Goal: Task Accomplishment & Management: Manage account settings

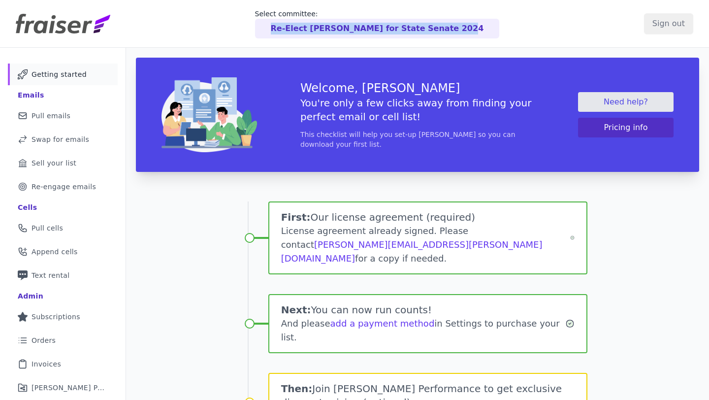
click at [586, 22] on div "Select committee: Re-Elect [PERSON_NAME] for State Senate 2024" at bounding box center [377, 24] width 534 height 30
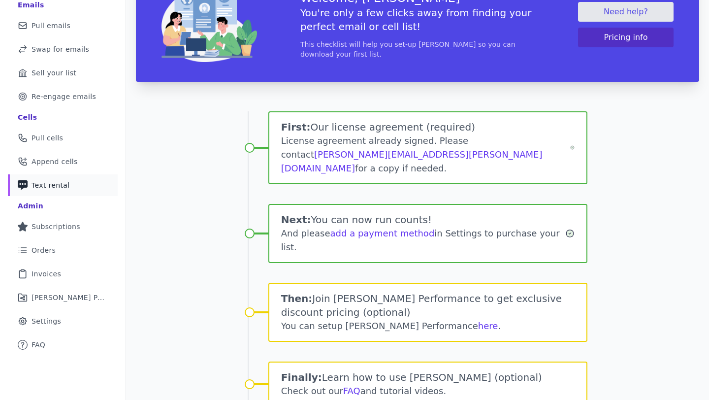
scroll to position [123, 0]
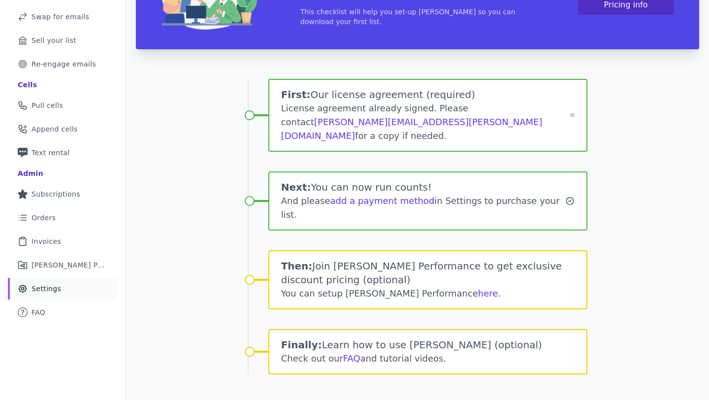
click at [41, 295] on link "Gear Icon Outline of a gear Settings" at bounding box center [63, 289] width 110 height 22
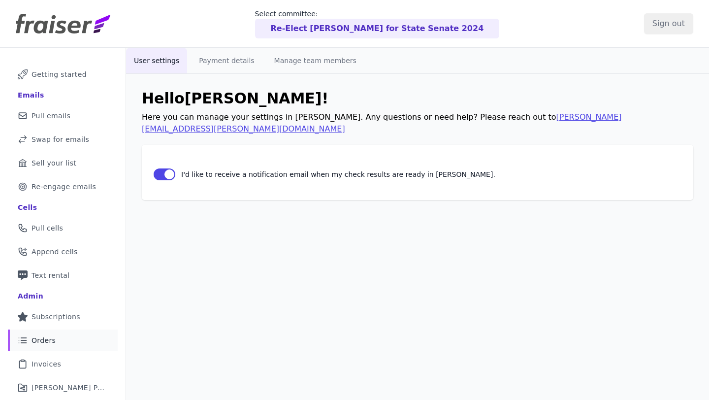
scroll to position [48, 0]
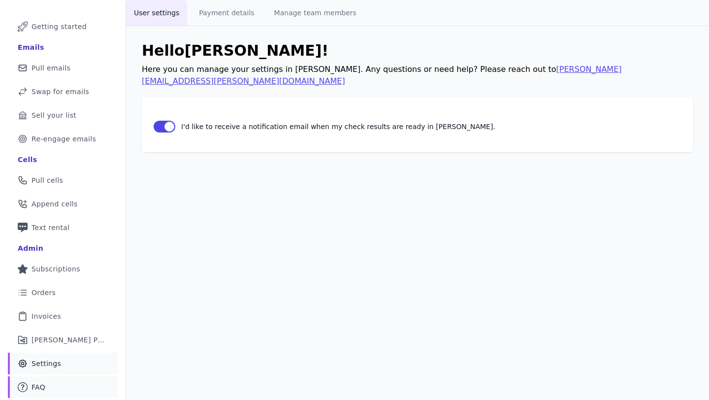
click at [45, 389] on link "Mail Icon Outline of a question FAQ" at bounding box center [63, 387] width 110 height 22
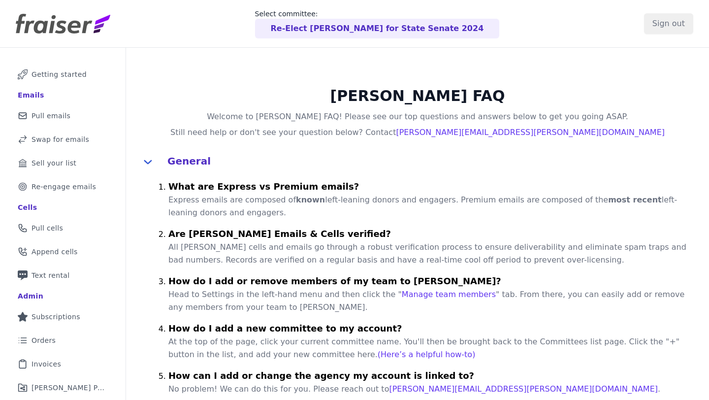
click at [363, 29] on p "Re-Elect [PERSON_NAME] for State Senate 2024" at bounding box center [377, 29] width 213 height 12
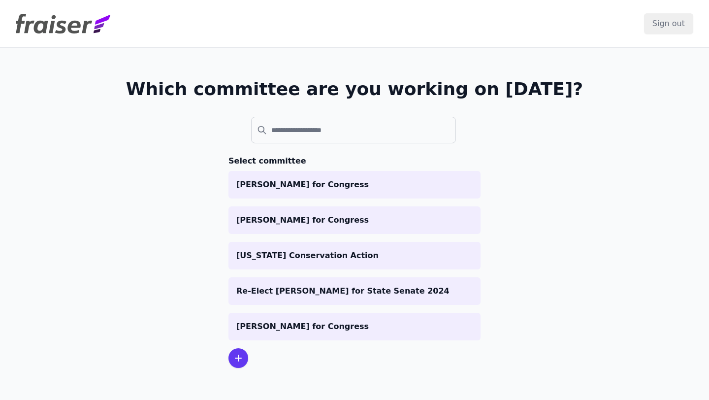
click at [238, 361] on icon at bounding box center [238, 358] width 6 height 6
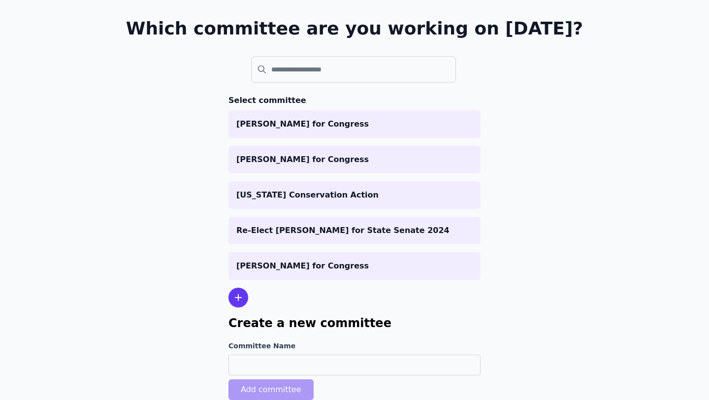
scroll to position [96, 0]
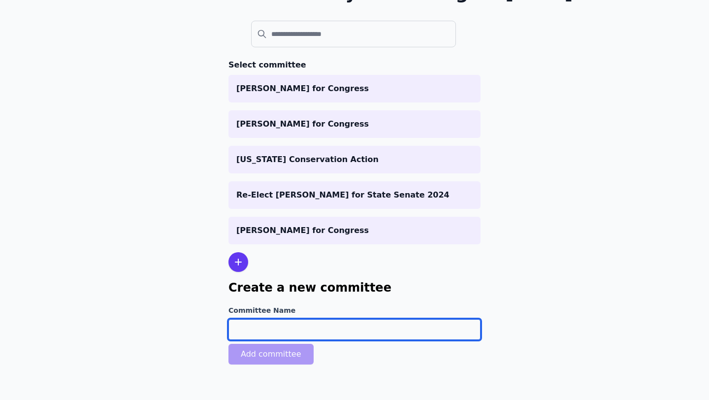
click at [250, 329] on input "Committee Name" at bounding box center [355, 329] width 252 height 21
type input "[PERSON_NAME] for Congress"
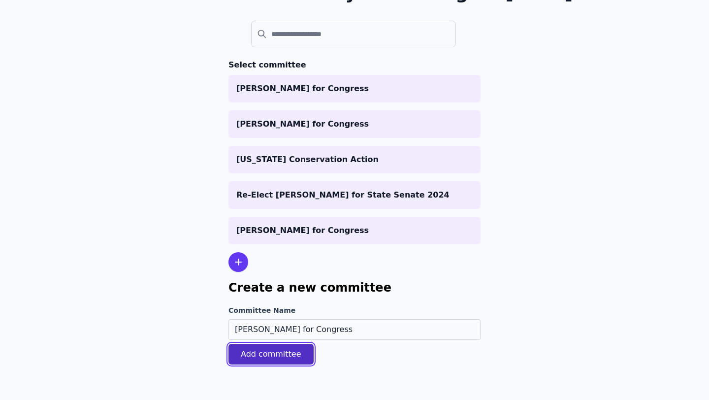
click at [279, 354] on button "Add committee" at bounding box center [271, 354] width 85 height 21
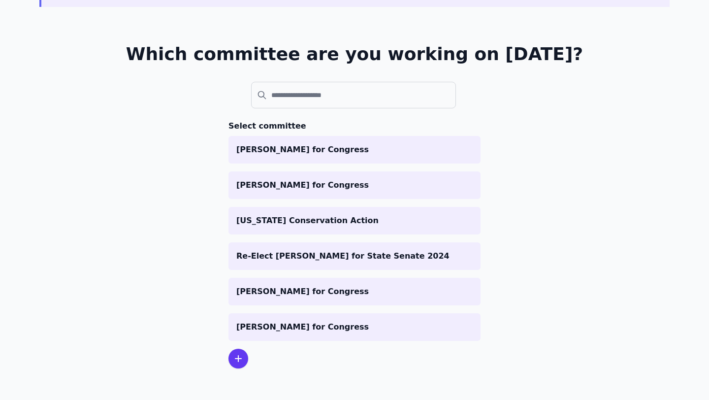
scroll to position [68, 0]
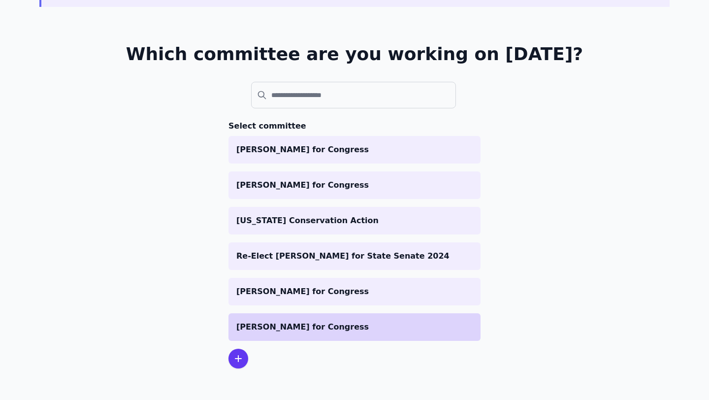
click at [281, 328] on p "[PERSON_NAME] for Congress" at bounding box center [354, 327] width 236 height 12
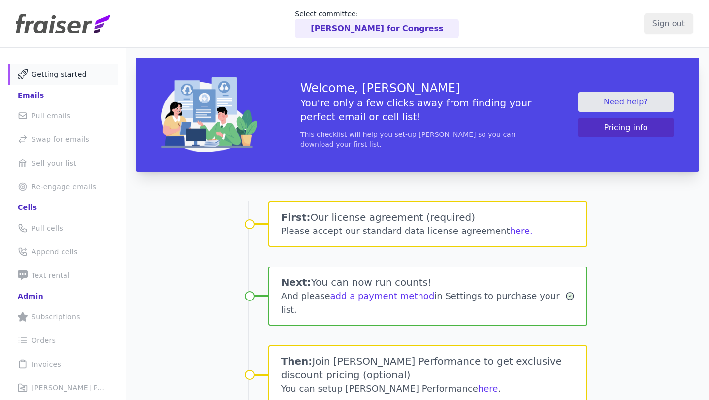
click at [425, 109] on h5 "You're only a few clicks away from finding your perfect email or cell list!" at bounding box center [417, 110] width 234 height 28
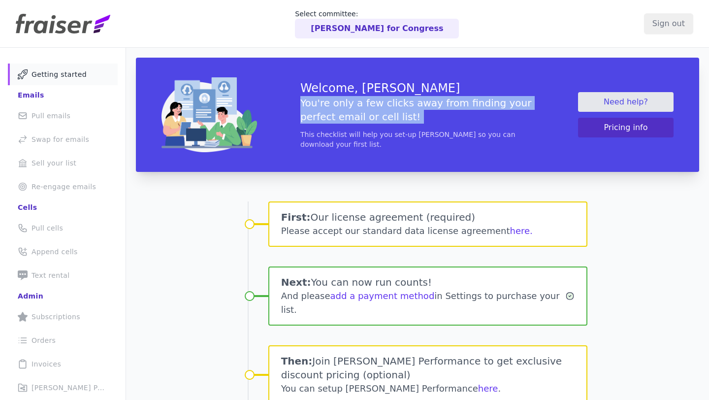
click at [425, 109] on h5 "You're only a few clicks away from finding your perfect email or cell list!" at bounding box center [417, 110] width 234 height 28
click at [50, 77] on span "Getting started" at bounding box center [59, 74] width 55 height 10
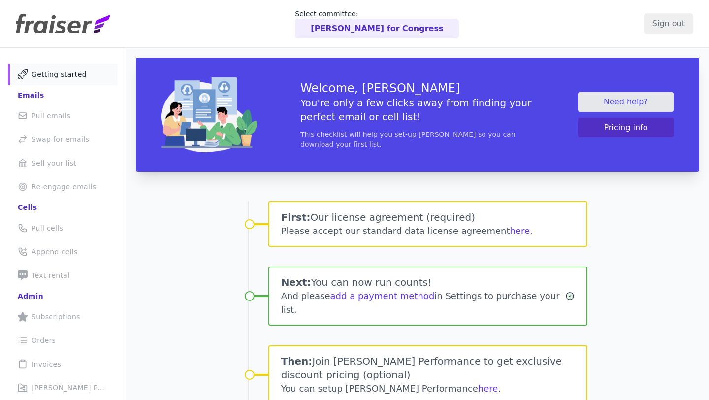
scroll to position [10, 0]
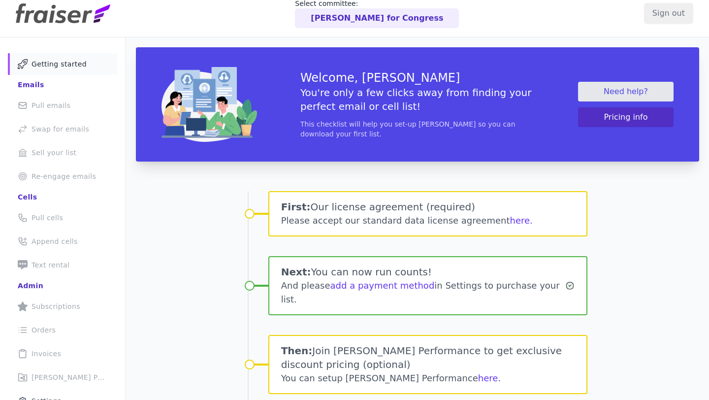
click at [454, 220] on div "Please accept our standard data license agreement here." at bounding box center [428, 221] width 294 height 14
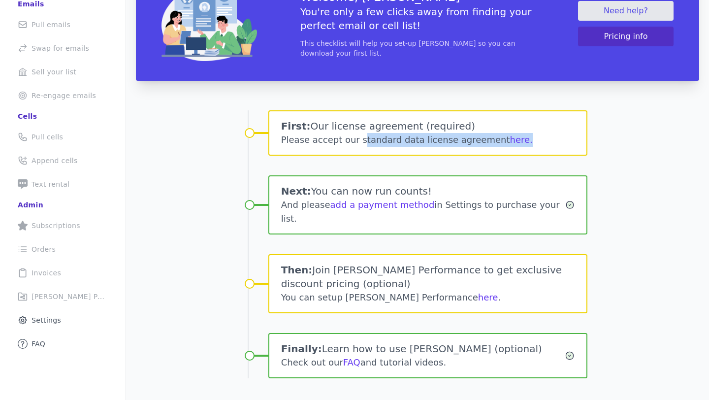
scroll to position [92, 0]
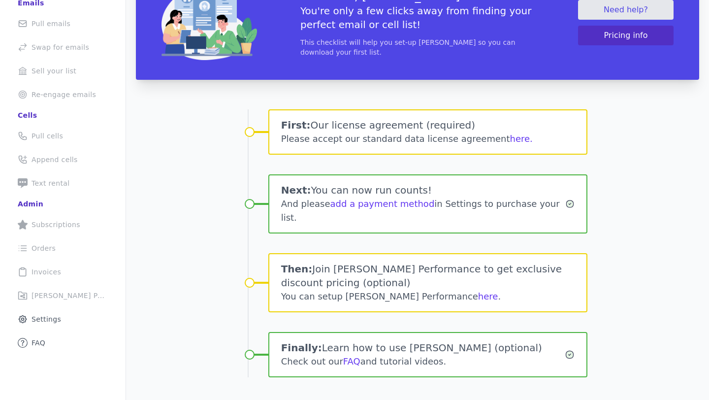
click at [454, 220] on div "And please add a payment method in Settings to purchase your list." at bounding box center [423, 211] width 285 height 28
drag, startPoint x: 454, startPoint y: 220, endPoint x: 453, endPoint y: 163, distance: 57.6
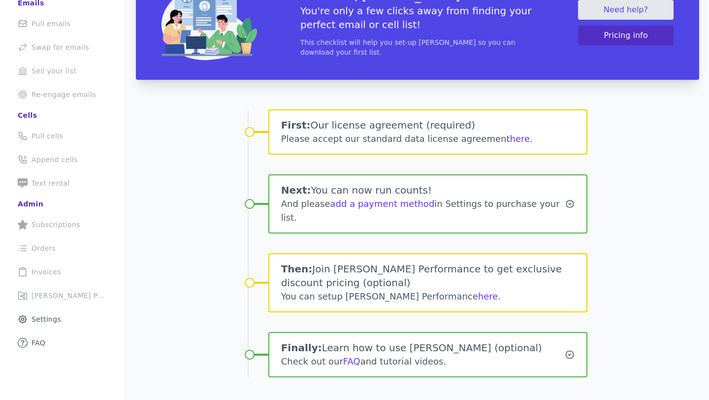
click at [453, 163] on div "First: Our license agreement (required) Please accept our standard data license…" at bounding box center [418, 243] width 340 height 268
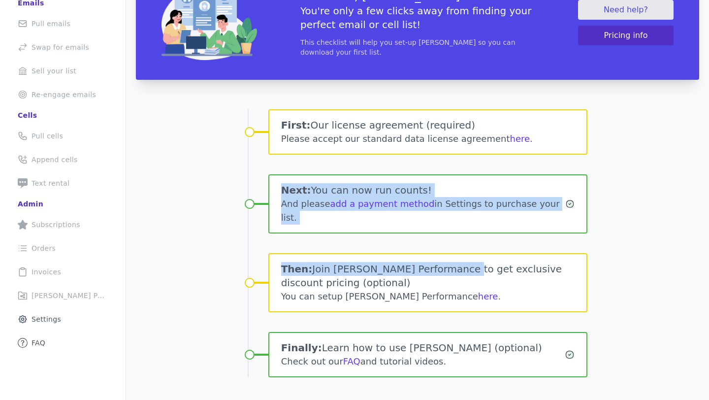
drag, startPoint x: 453, startPoint y: 163, endPoint x: 452, endPoint y: 264, distance: 101.5
click at [452, 264] on div "First: Our license agreement (required) Please accept our standard data license…" at bounding box center [418, 243] width 340 height 268
click at [50, 321] on span "Settings" at bounding box center [47, 319] width 30 height 10
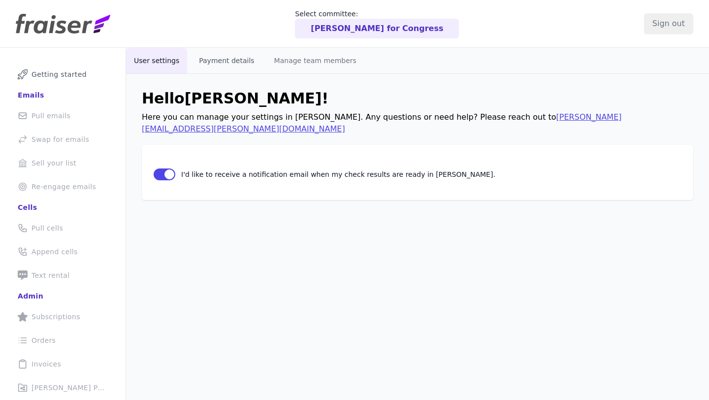
click at [212, 67] on button "Payment details" at bounding box center [226, 61] width 71 height 26
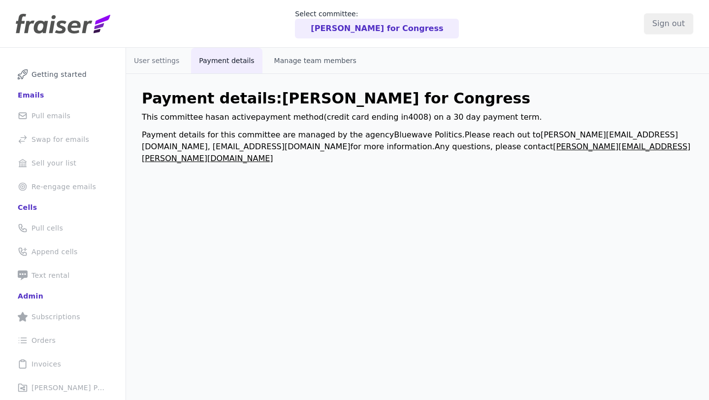
click at [295, 68] on button "Manage team members" at bounding box center [315, 61] width 98 height 26
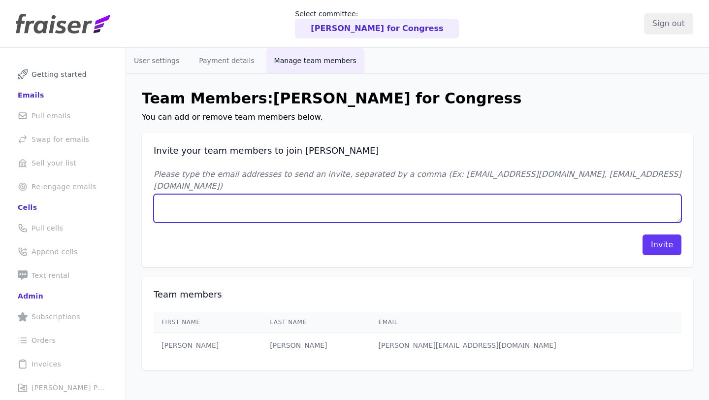
click at [281, 199] on textarea "Please type the email addresses to send an invite, separated by a comma (Ex: [E…" at bounding box center [418, 208] width 528 height 29
type textarea "[PERSON_NAME][EMAIL_ADDRESS][DOMAIN_NAME]"
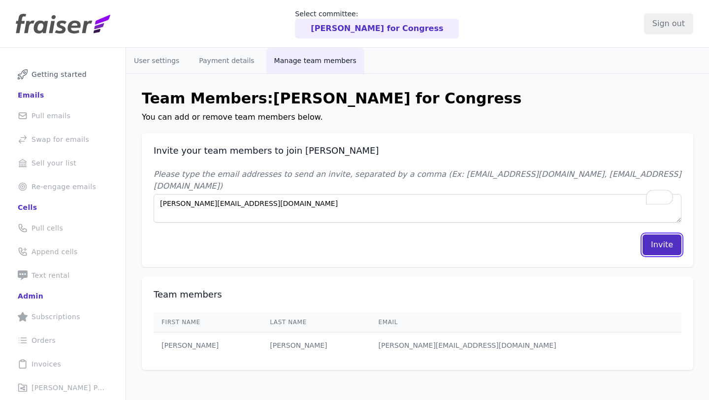
click at [659, 236] on button "Invite" at bounding box center [662, 244] width 39 height 21
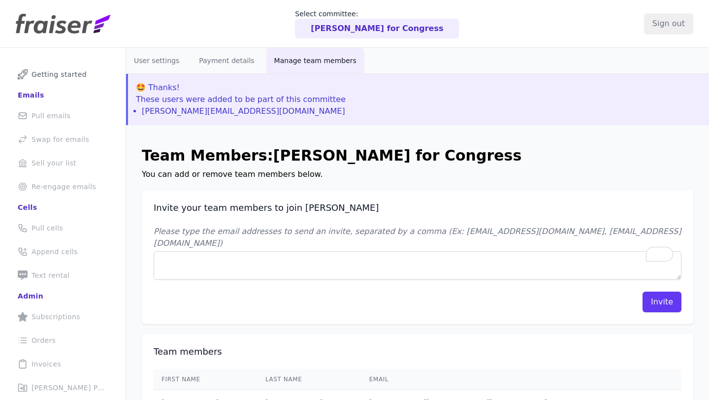
scroll to position [61, 0]
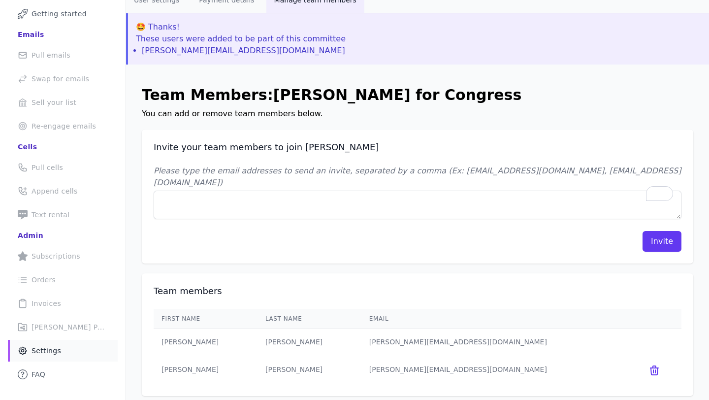
click at [401, 361] on td "[PERSON_NAME][EMAIL_ADDRESS][DOMAIN_NAME]" at bounding box center [499, 370] width 275 height 30
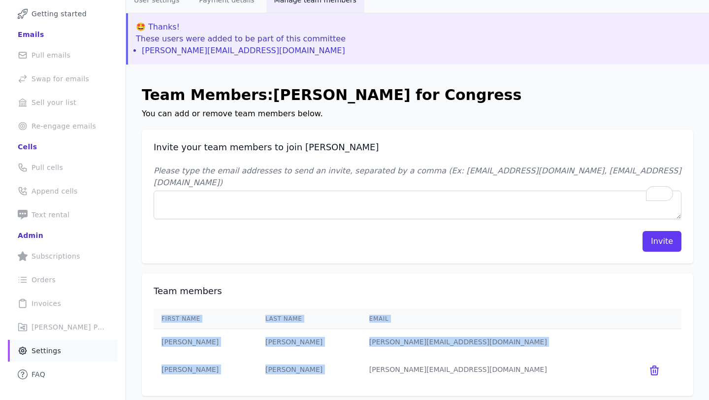
click at [401, 361] on td "[PERSON_NAME][EMAIL_ADDRESS][DOMAIN_NAME]" at bounding box center [499, 370] width 275 height 30
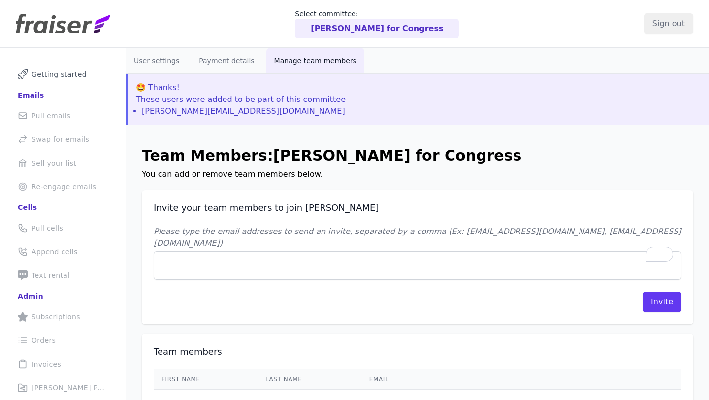
click at [218, 98] on p "🤩 Thanks! These users were added to be part of this committee [PERSON_NAME][EMA…" at bounding box center [418, 99] width 565 height 35
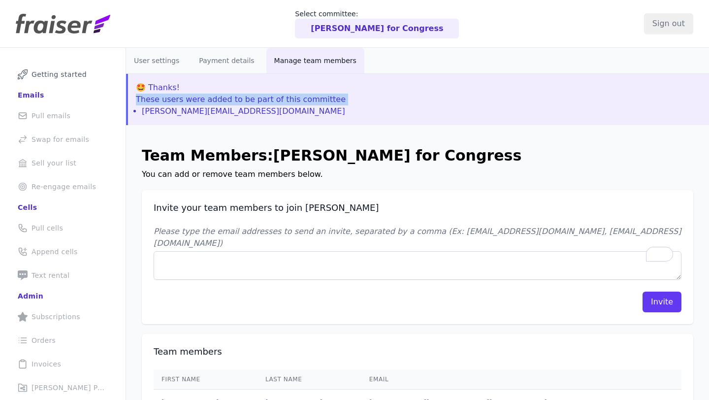
click at [218, 98] on p "🤩 Thanks! These users were added to be part of this committee [PERSON_NAME][EMA…" at bounding box center [418, 99] width 565 height 35
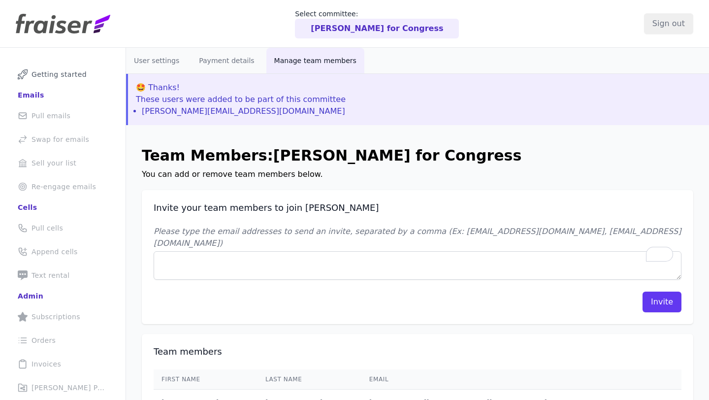
click at [266, 208] on h2 "Invite your team members to join [PERSON_NAME]" at bounding box center [418, 208] width 528 height 12
